Goal: Check status: Check status

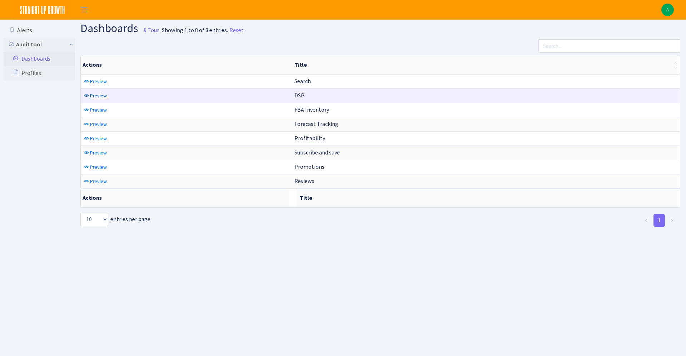
click at [98, 98] on span "Preview" at bounding box center [98, 95] width 17 height 7
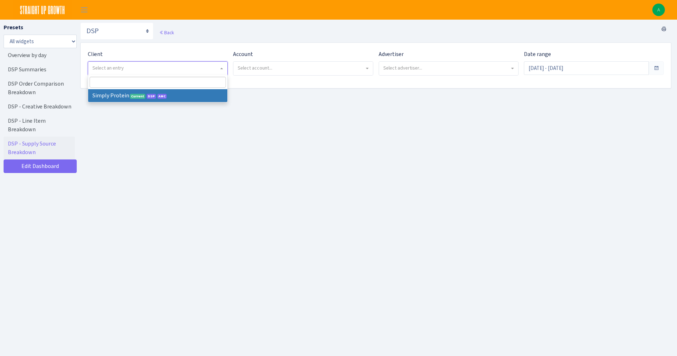
click at [134, 65] on span "Select an entry" at bounding box center [155, 68] width 126 height 7
select select "332"
select select
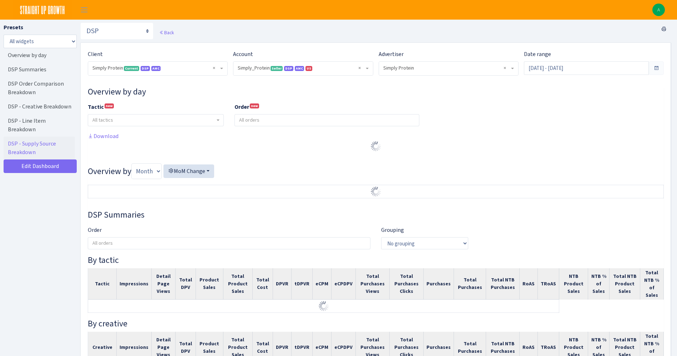
select select "470438976738569"
select select "577135095539250507"
select select
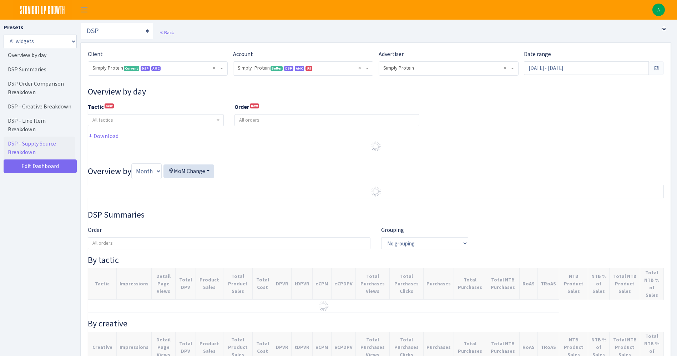
click at [233, 61] on select ") Select account... Simply_Protein <span class="badge badge-success">Seller</sp…" at bounding box center [233, 61] width 0 height 0
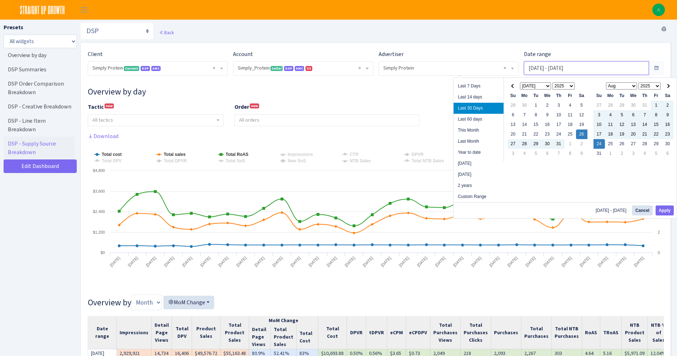
click at [540, 64] on input "Jul 26, 2025 - Aug 24, 2025" at bounding box center [586, 68] width 125 height 14
click at [463, 130] on li "This Month" at bounding box center [479, 130] width 50 height 11
type input "Aug 1, 2025 - Aug 24, 2025"
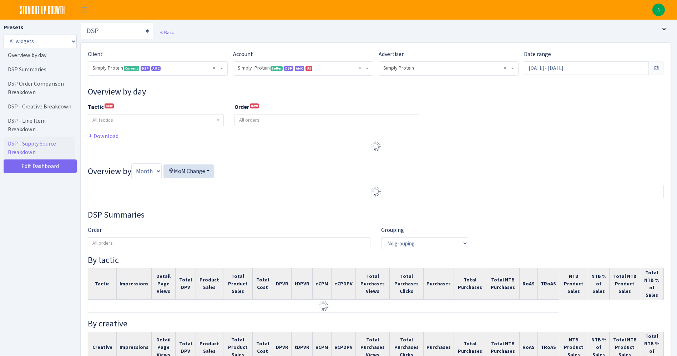
select select "470438976738569"
select select "577135095539250507"
select select
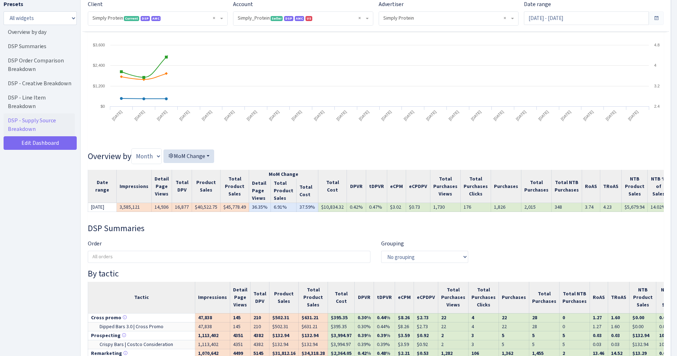
scroll to position [147, 0]
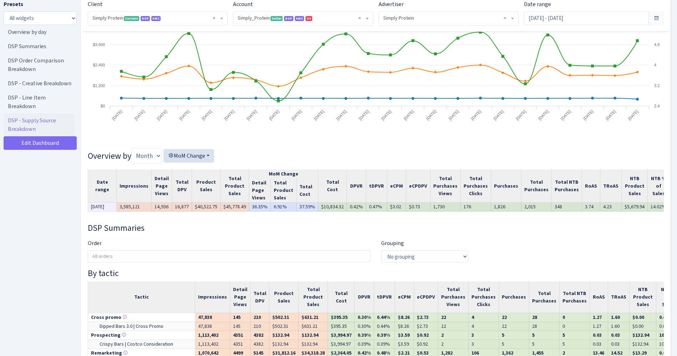
click at [321, 209] on td "$10,834.32" at bounding box center [333, 207] width 29 height 9
copy td "10,834.32"
